Goal: Ask a question

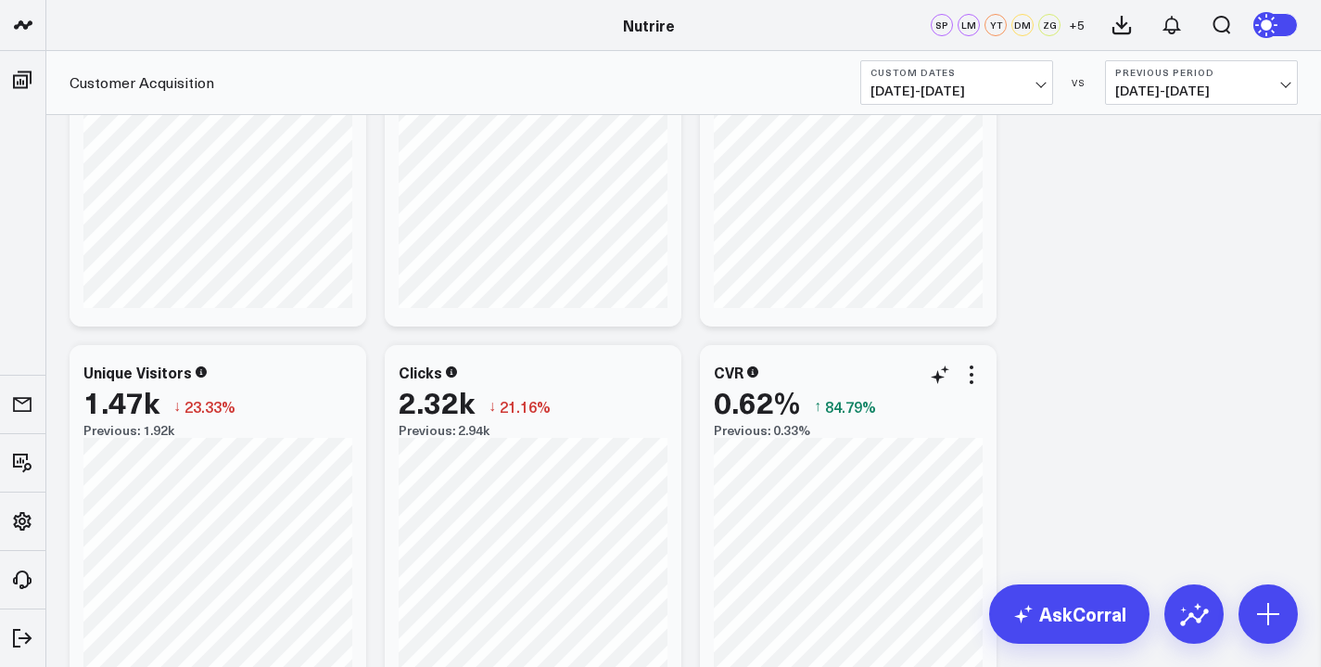
scroll to position [180, 0]
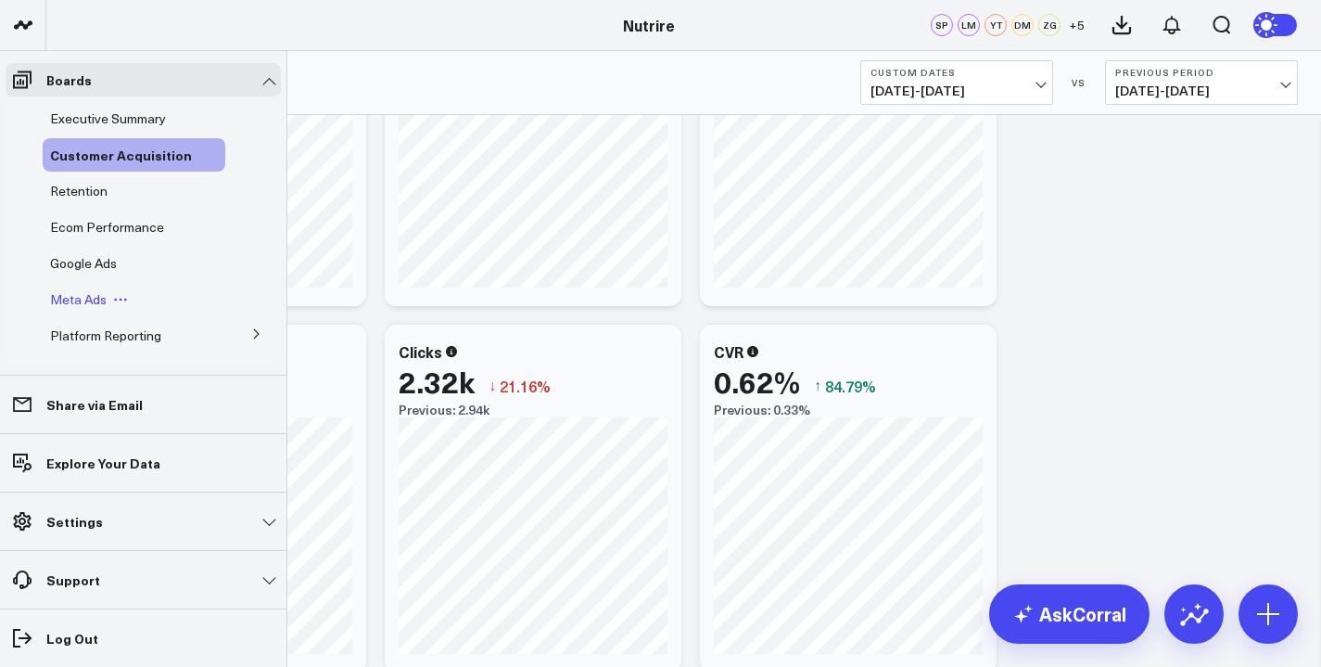
click at [76, 303] on span "Meta Ads" at bounding box center [78, 299] width 57 height 18
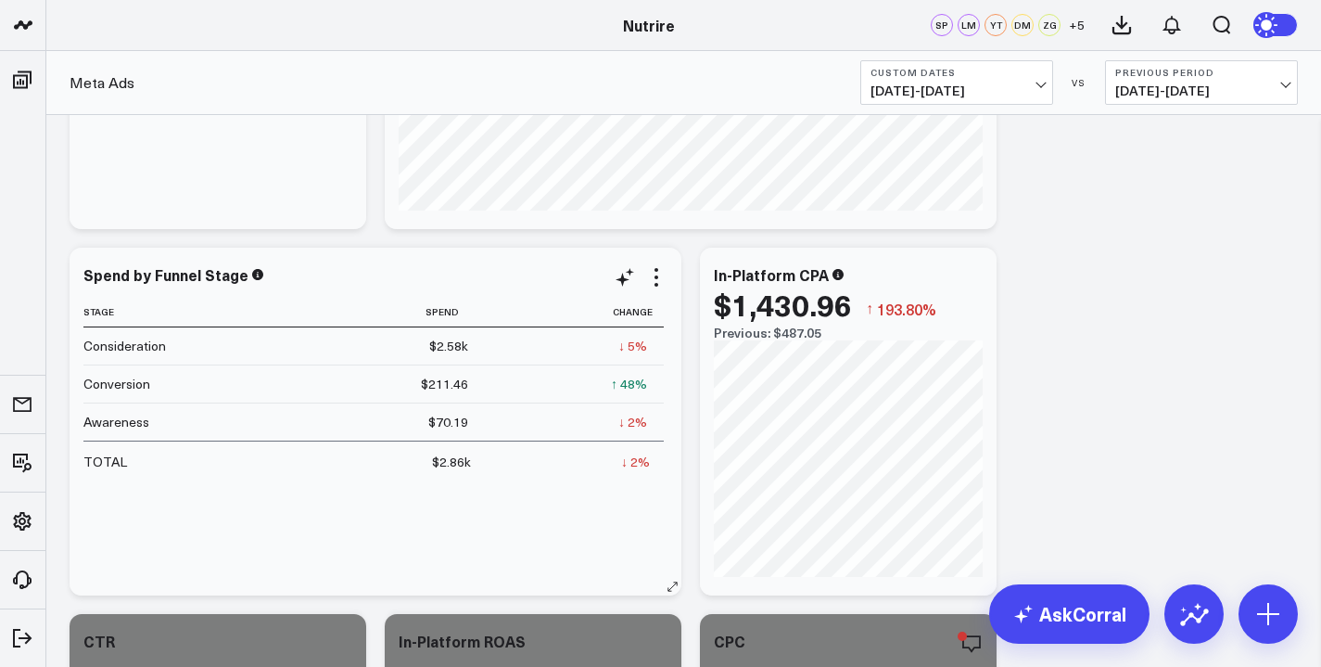
scroll to position [369, 0]
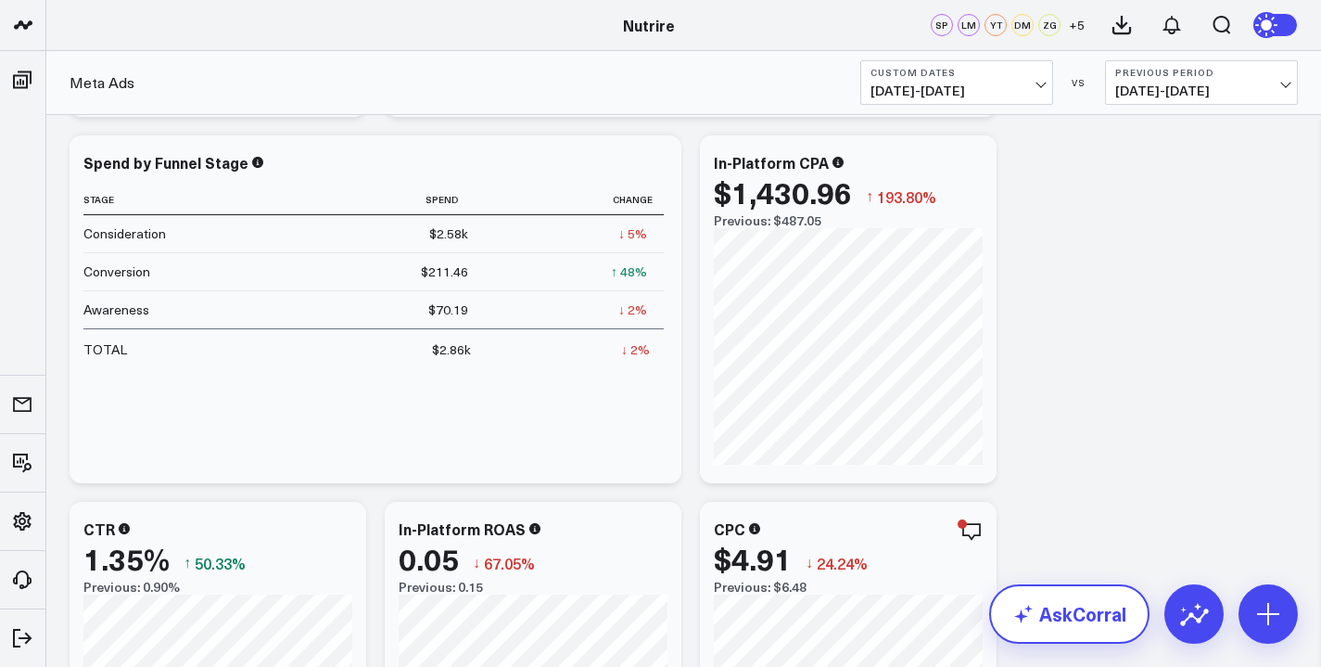
click at [1053, 628] on link "AskCorral" at bounding box center [1069, 613] width 160 height 59
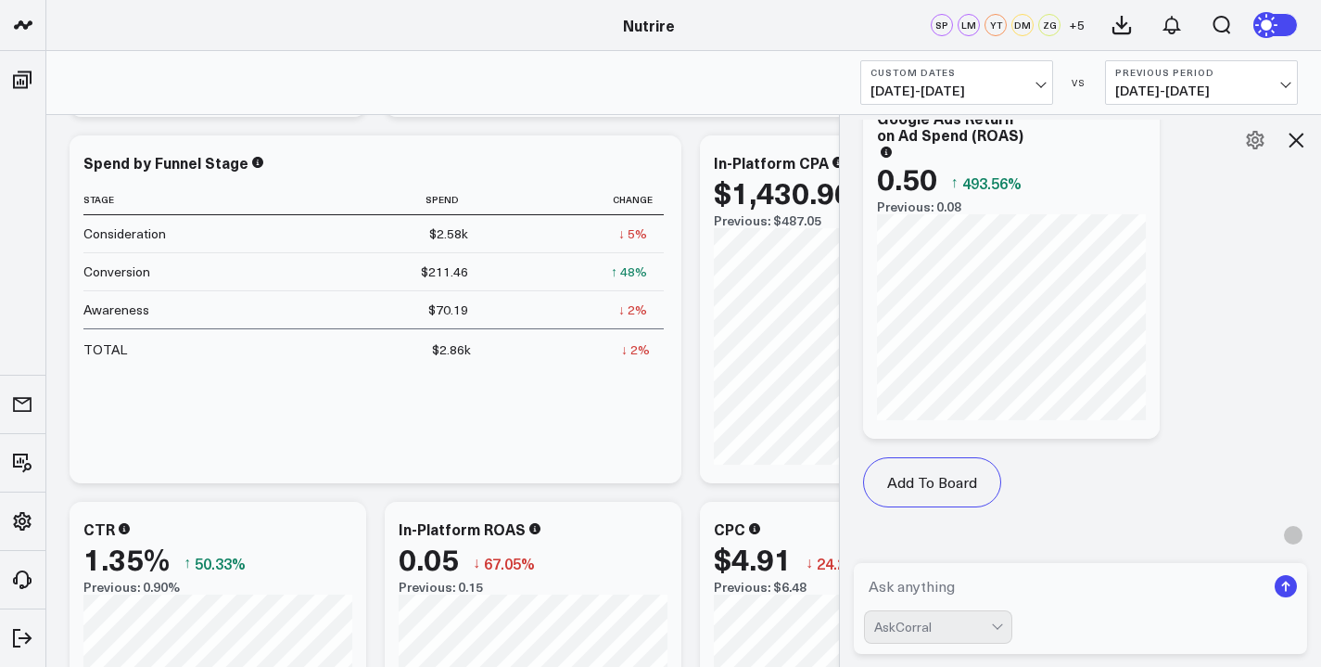
click at [937, 588] on textarea at bounding box center [1065, 585] width 402 height 33
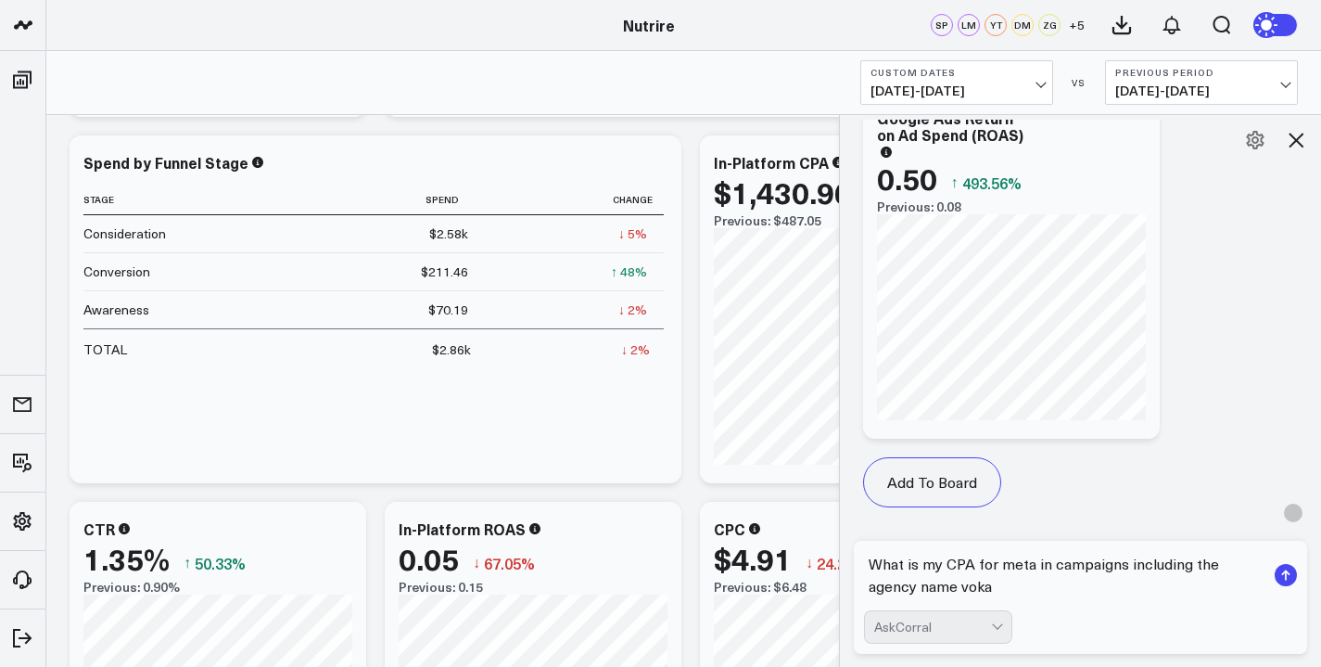
type textarea "What is my CPA for meta in campaigns including the agency name vokal"
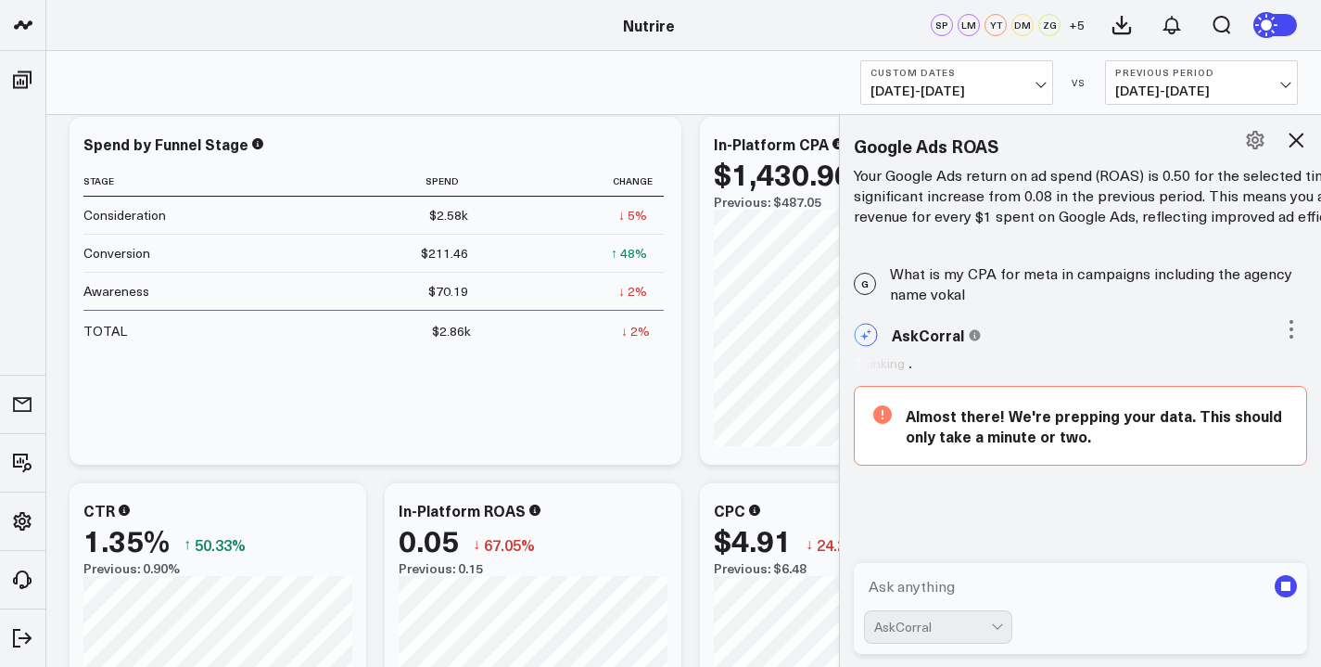
scroll to position [14606, 0]
click at [545, 51] on div "Meta Ads Custom Dates [DATE] - [DATE] VS Previous Period [DATE] - [DATE]" at bounding box center [683, 83] width 1275 height 64
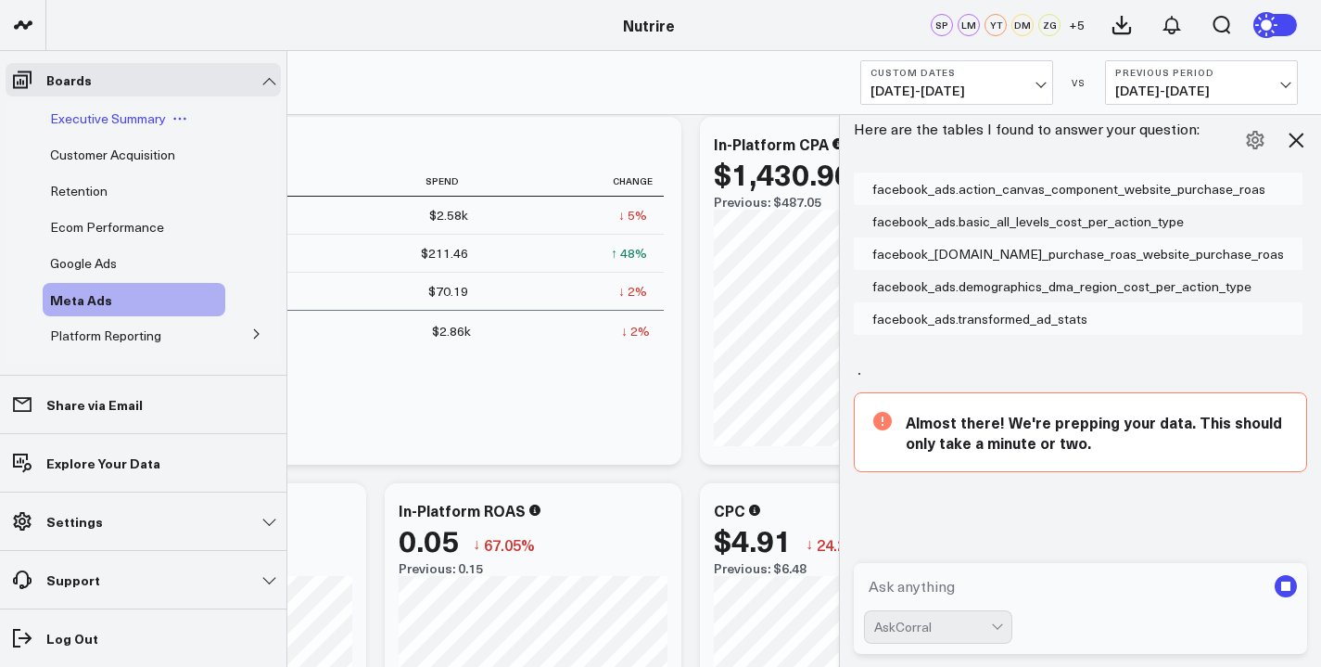
click at [93, 123] on span "Executive Summary" at bounding box center [108, 118] width 116 height 18
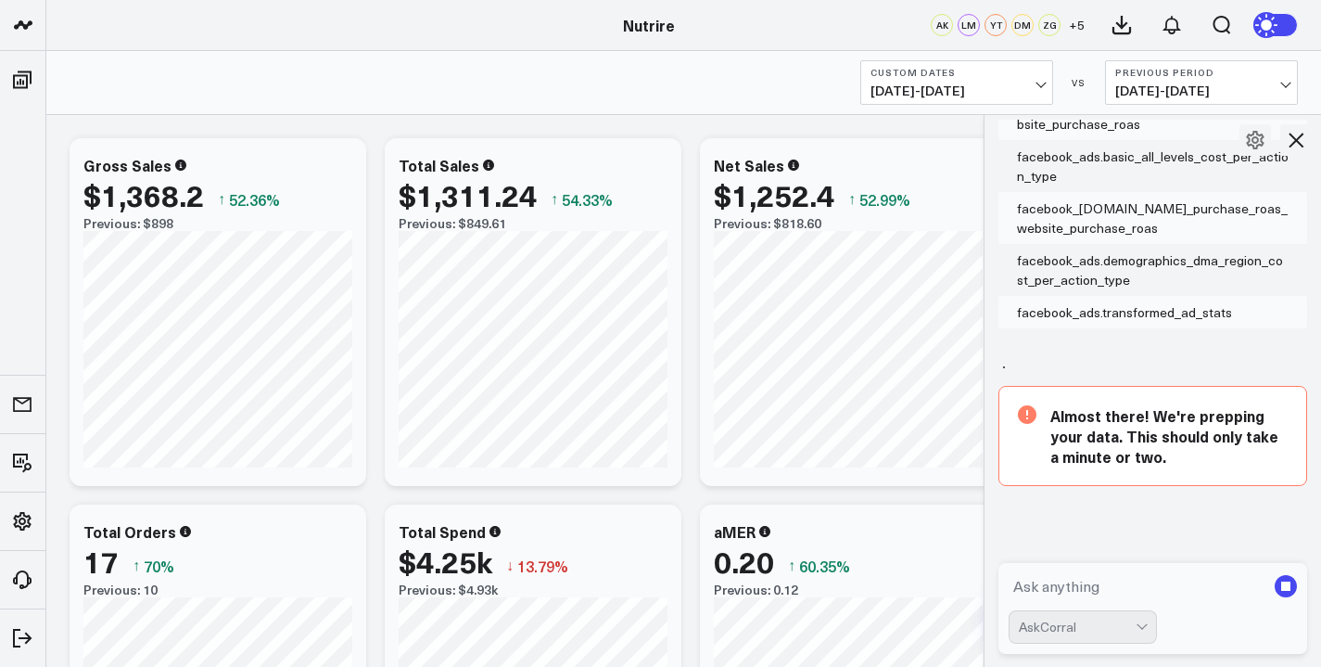
scroll to position [491, 0]
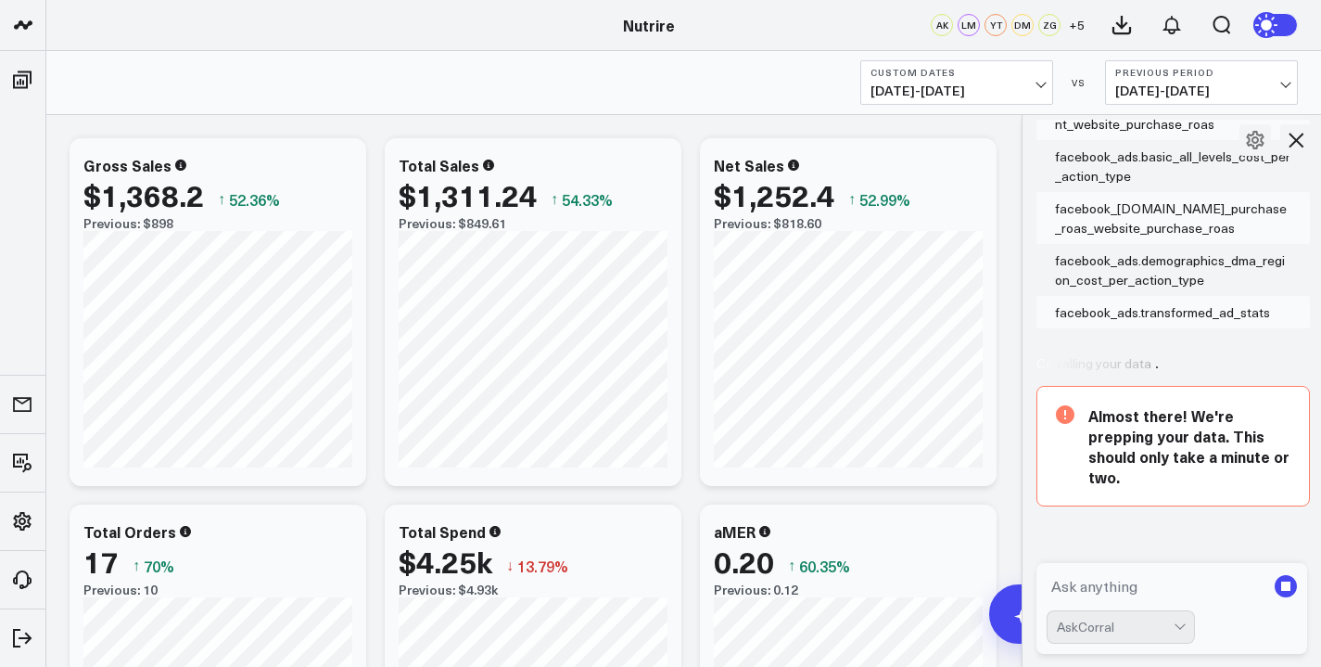
drag, startPoint x: 848, startPoint y: 294, endPoint x: 1031, endPoint y: 300, distance: 182.8
click at [1026, 300] on div at bounding box center [1021, 390] width 9 height 553
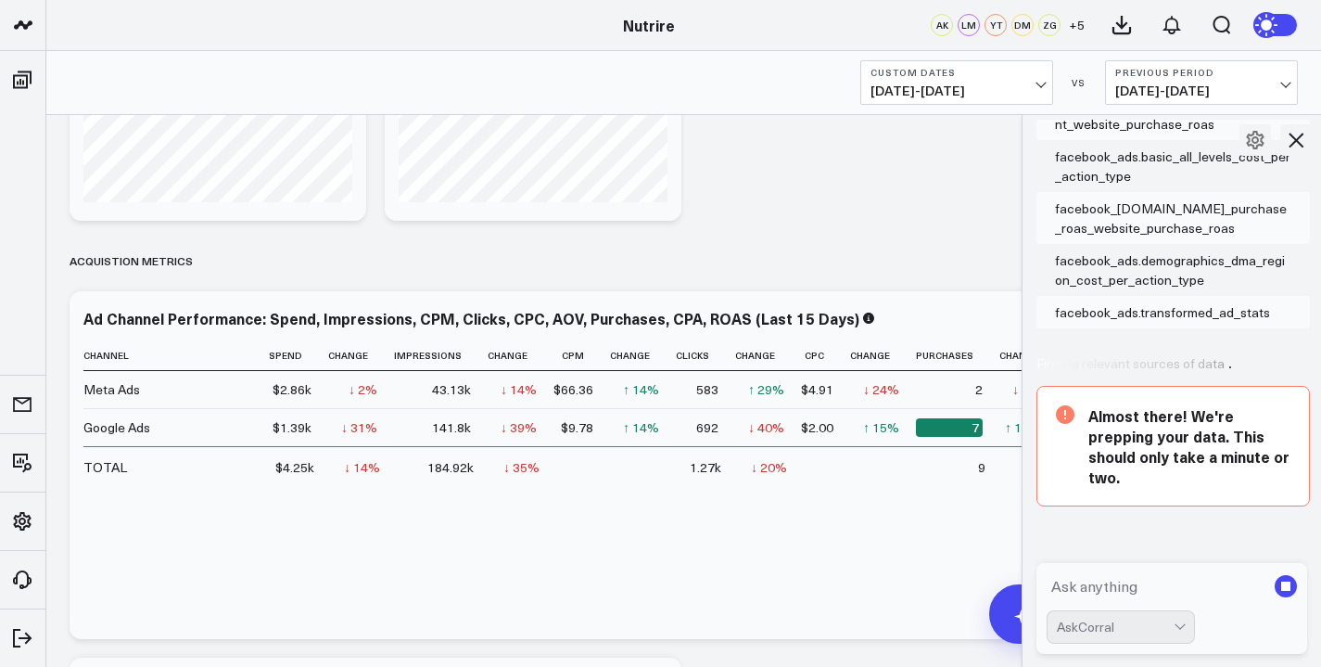
scroll to position [2103, 0]
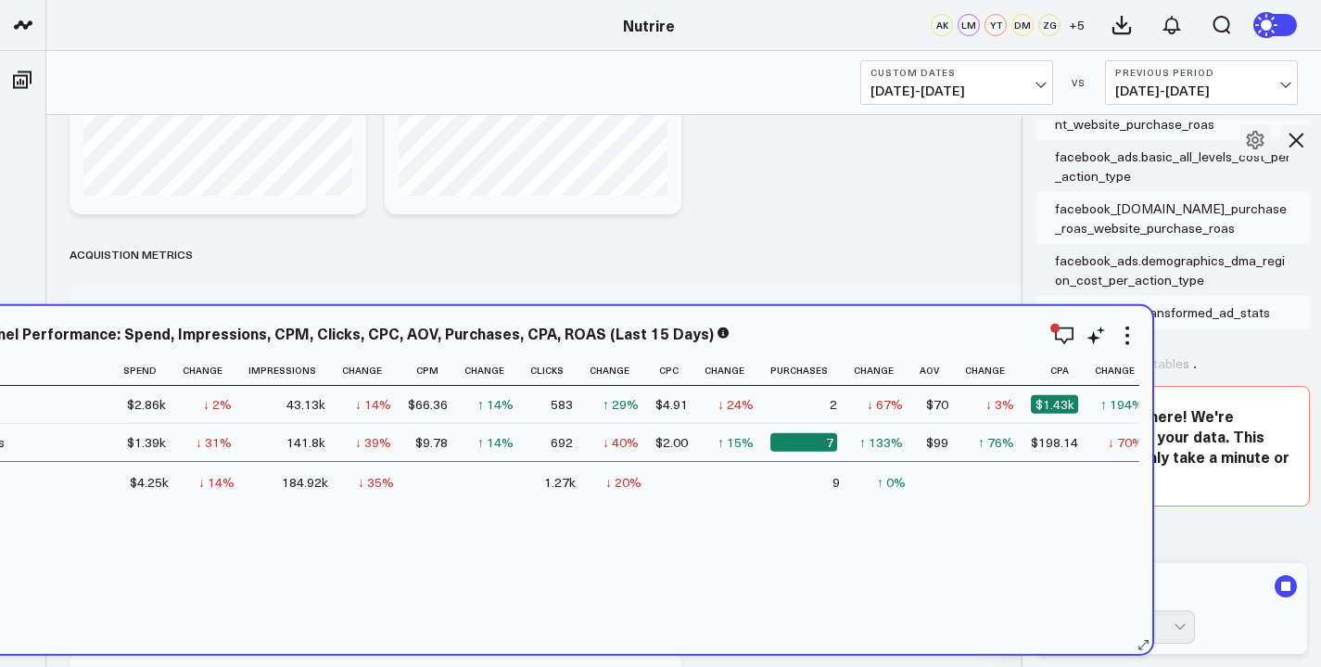
drag, startPoint x: 1023, startPoint y: 488, endPoint x: 877, endPoint y: 508, distance: 147.0
click at [877, 508] on div "Channel Spend Change Impressions Change Cpm Change Clicks Change Cpc Change Pur…" at bounding box center [538, 495] width 1201 height 280
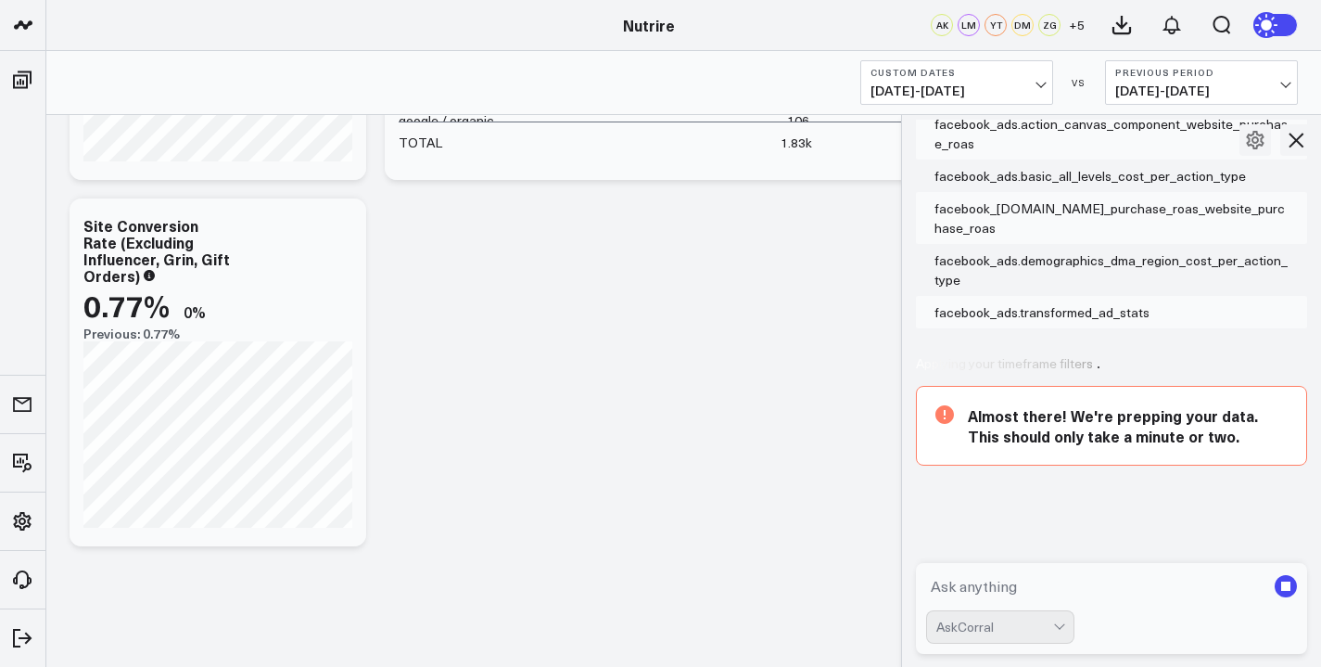
scroll to position [445, 0]
drag, startPoint x: 1026, startPoint y: 434, endPoint x: 906, endPoint y: 415, distance: 122.0
click at [906, 415] on div at bounding box center [901, 390] width 9 height 553
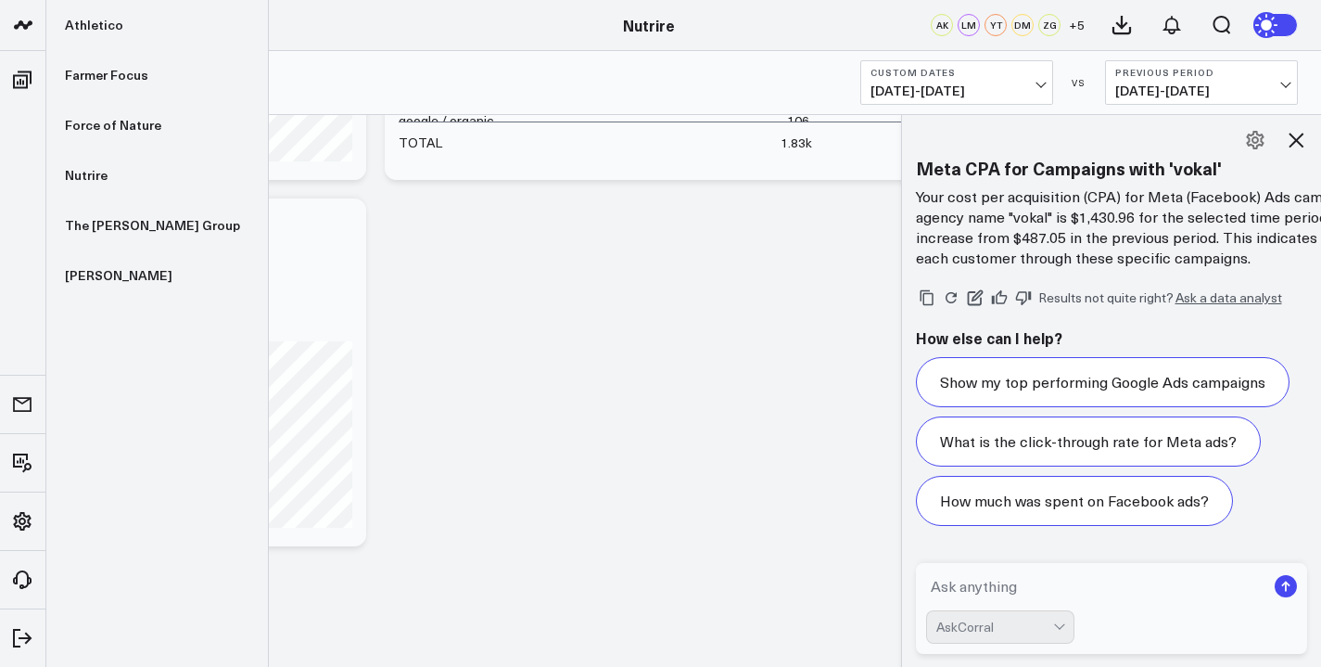
scroll to position [17029, 0]
